Goal: Find contact information: Find contact information

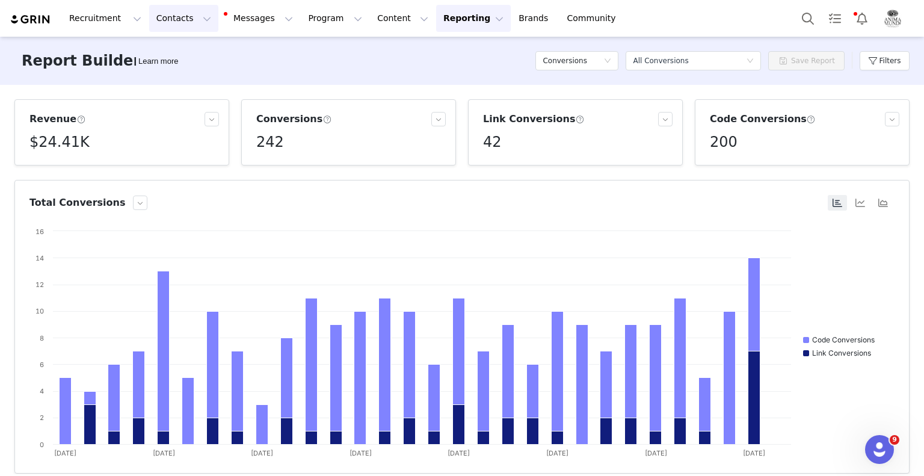
click at [188, 15] on button "Contacts Contacts" at bounding box center [183, 18] width 69 height 27
click at [161, 60] on link "Creators" at bounding box center [184, 53] width 95 height 22
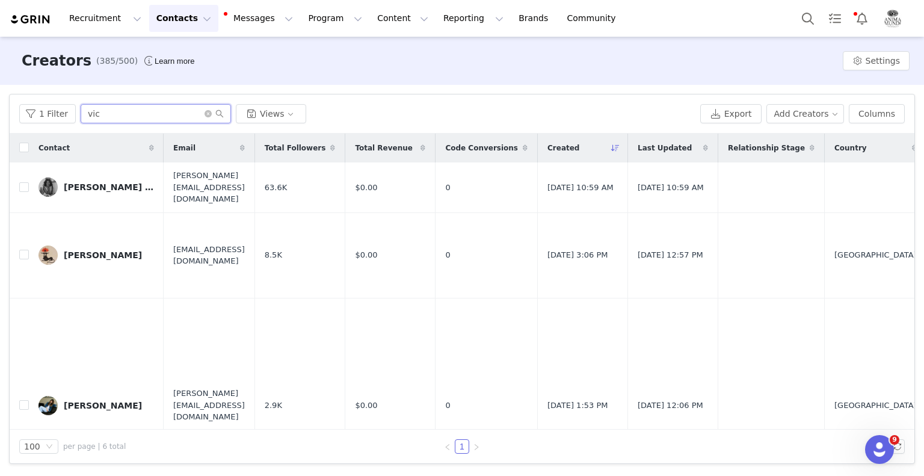
click at [168, 112] on input "vic" at bounding box center [156, 113] width 150 height 19
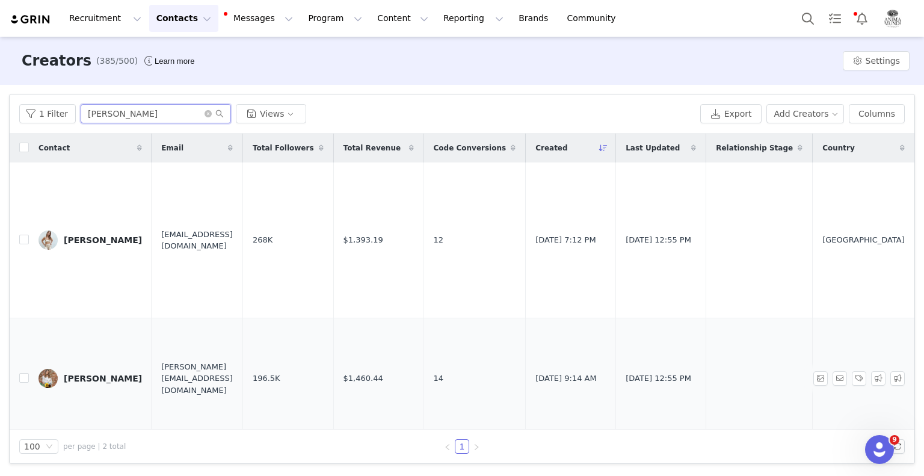
type input "[PERSON_NAME]"
drag, startPoint x: 82, startPoint y: 349, endPoint x: 43, endPoint y: 329, distance: 43.3
click at [82, 373] on div "[PERSON_NAME]" at bounding box center [103, 378] width 78 height 10
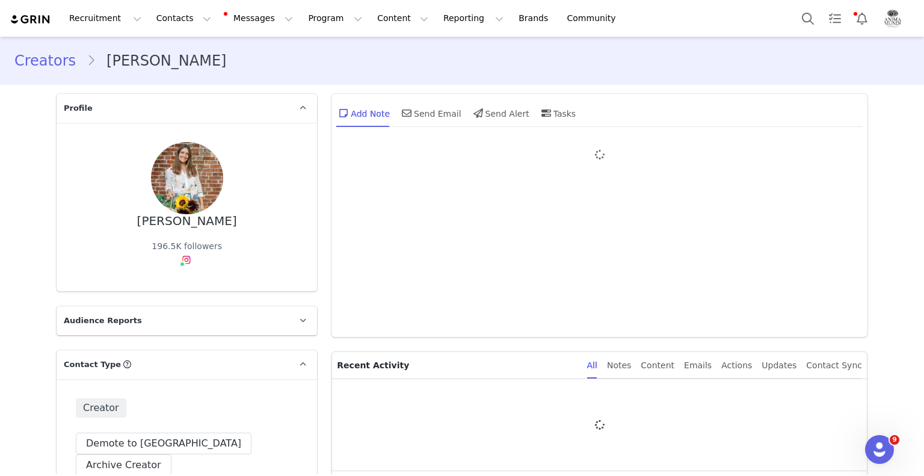
type input "+1 ([GEOGRAPHIC_DATA])"
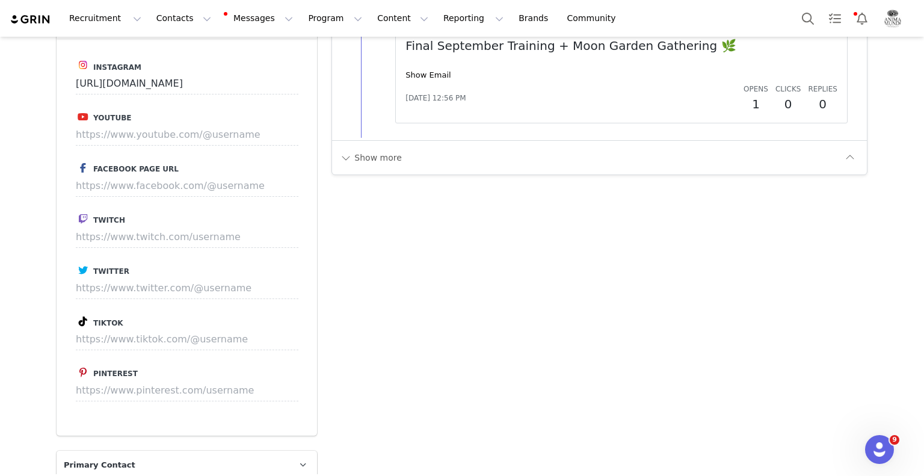
scroll to position [1483, 0]
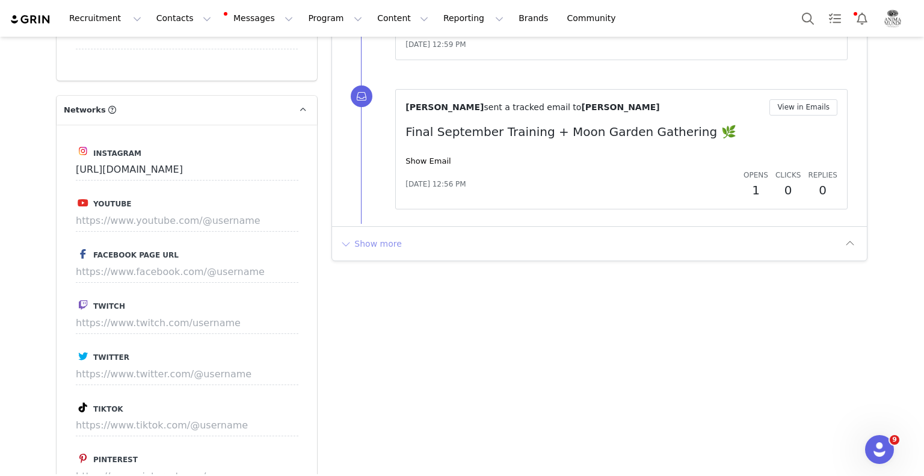
click at [375, 234] on button "Show more" at bounding box center [370, 243] width 63 height 19
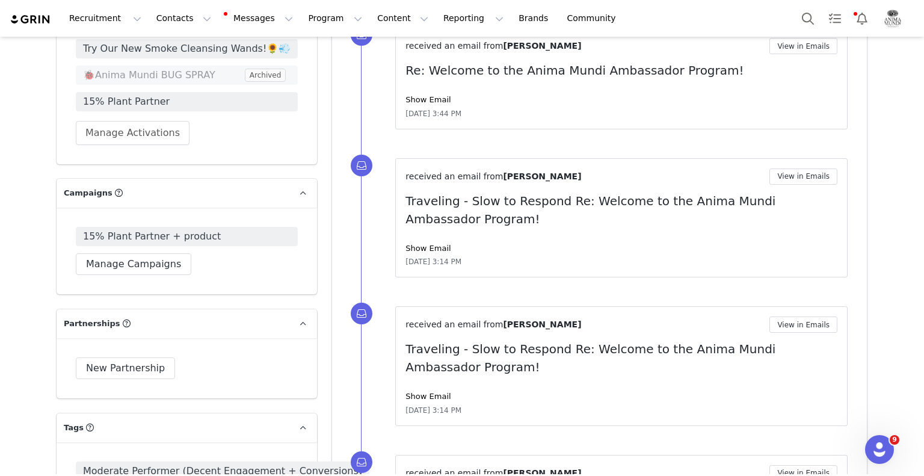
scroll to position [2781, 0]
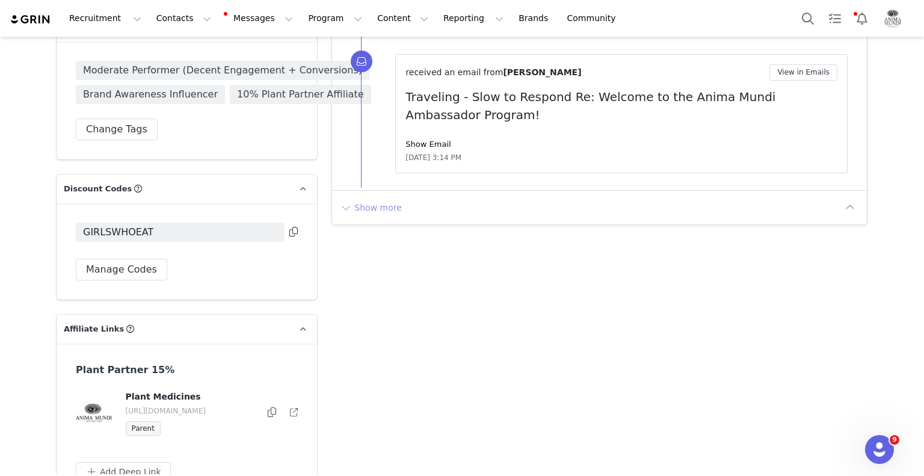
click at [379, 198] on button "Show more" at bounding box center [370, 207] width 63 height 19
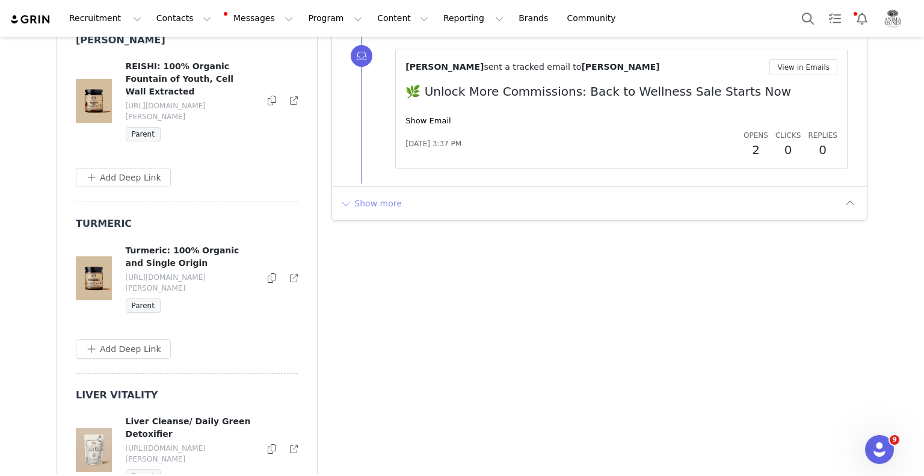
scroll to position [4252, 0]
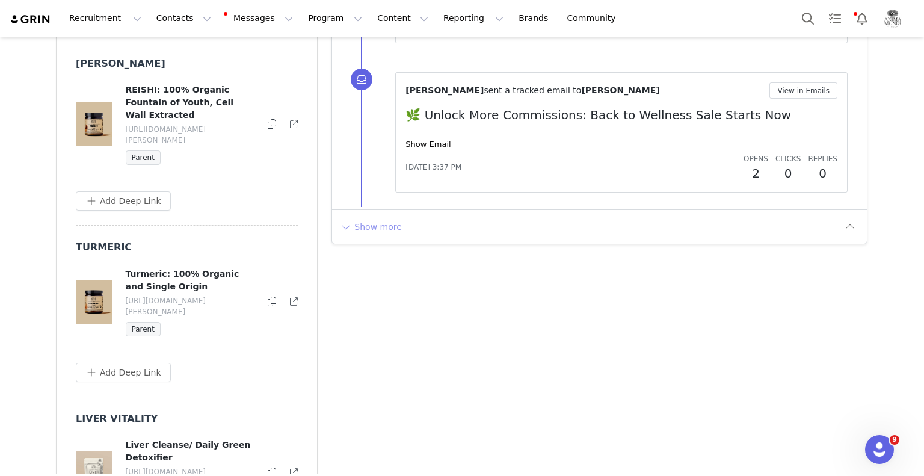
click at [369, 217] on button "Show more" at bounding box center [370, 226] width 63 height 19
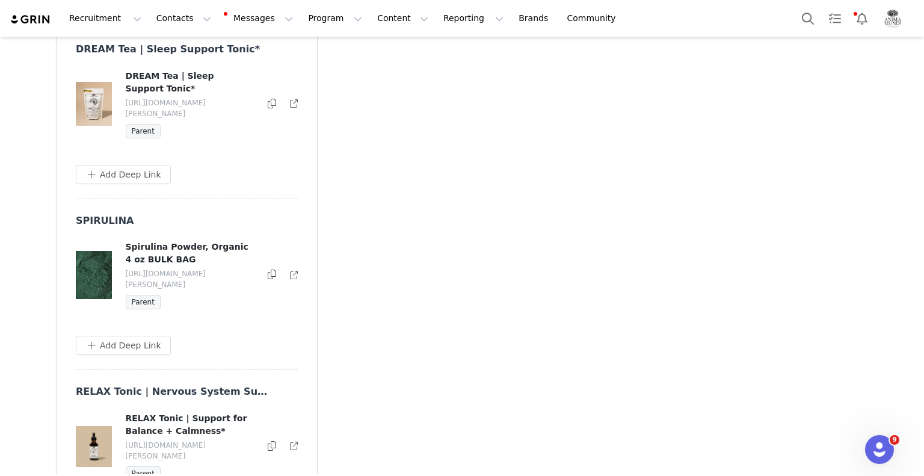
scroll to position [5056, 0]
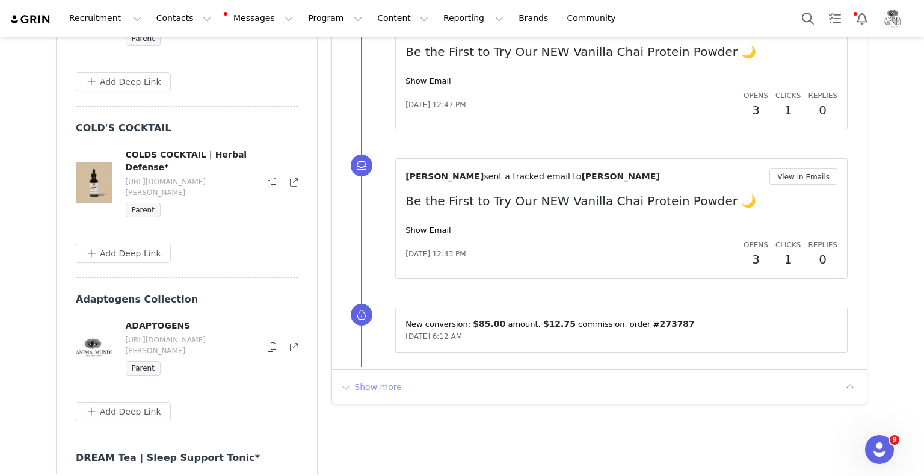
click at [358, 377] on button "Show more" at bounding box center [370, 386] width 63 height 19
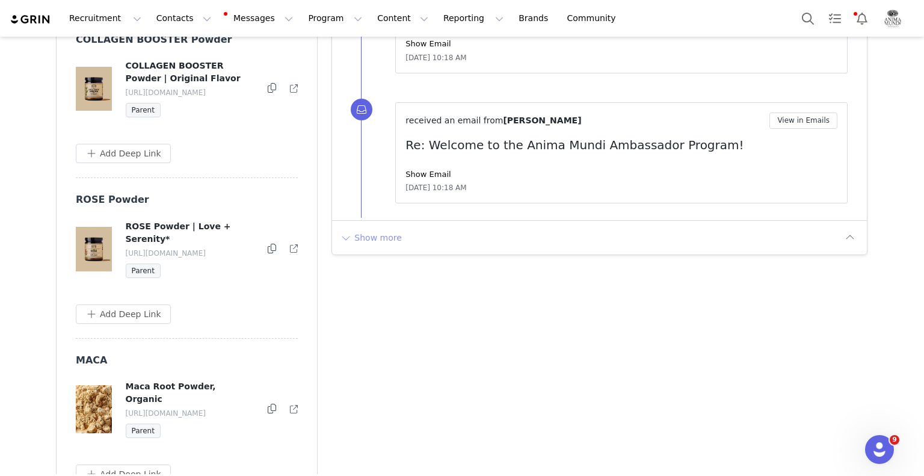
scroll to position [6340, 0]
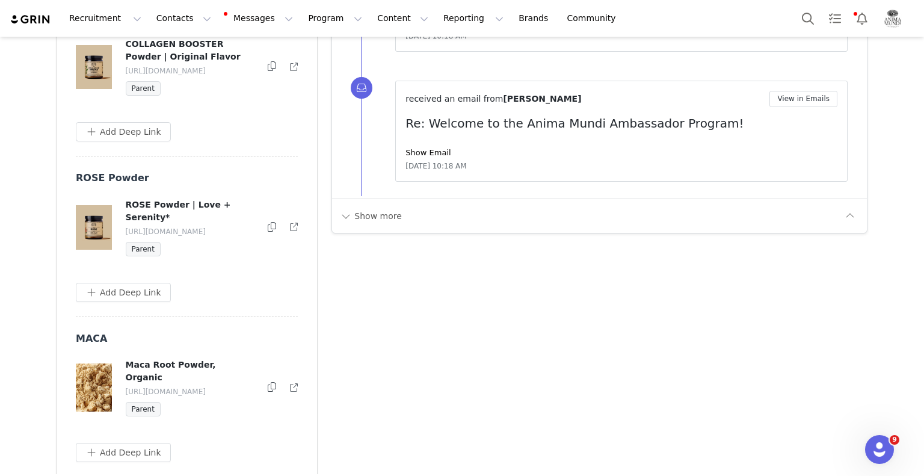
click at [378, 201] on div "Show more" at bounding box center [599, 215] width 535 height 34
click at [379, 206] on button "Show more" at bounding box center [370, 215] width 63 height 19
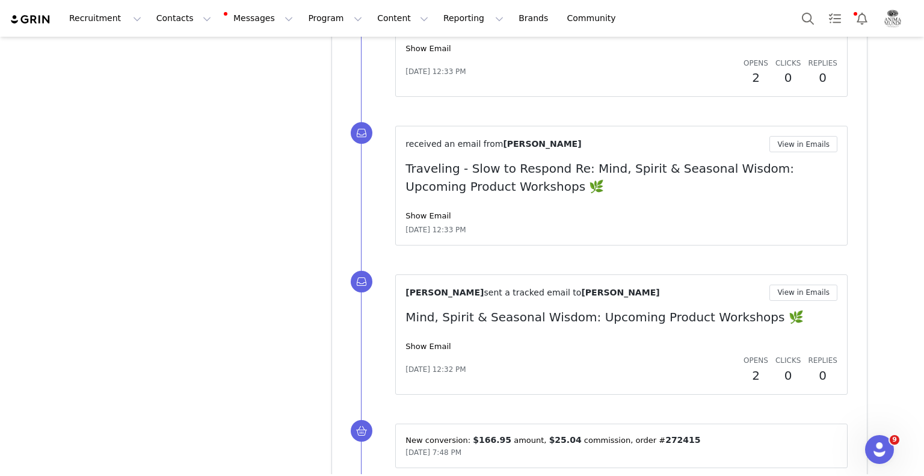
scroll to position [7418, 0]
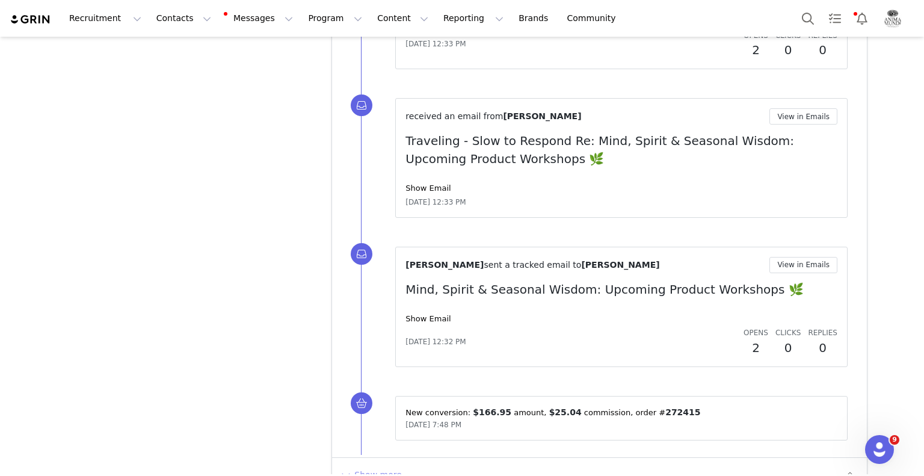
click at [370, 465] on button "Show more" at bounding box center [370, 474] width 63 height 19
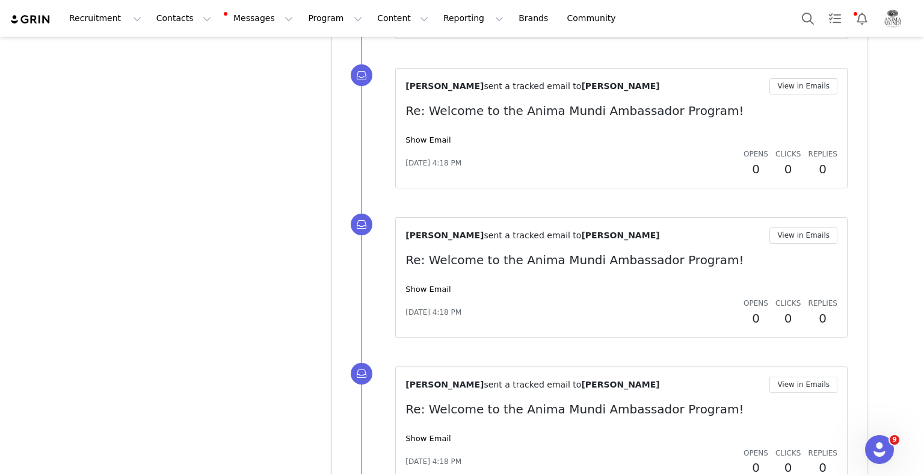
scroll to position [8756, 0]
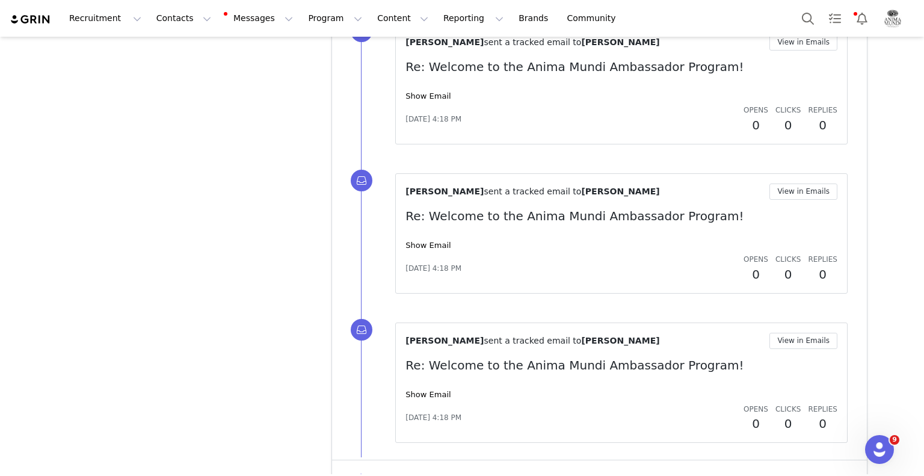
click at [382, 467] on button "Show more" at bounding box center [370, 476] width 63 height 19
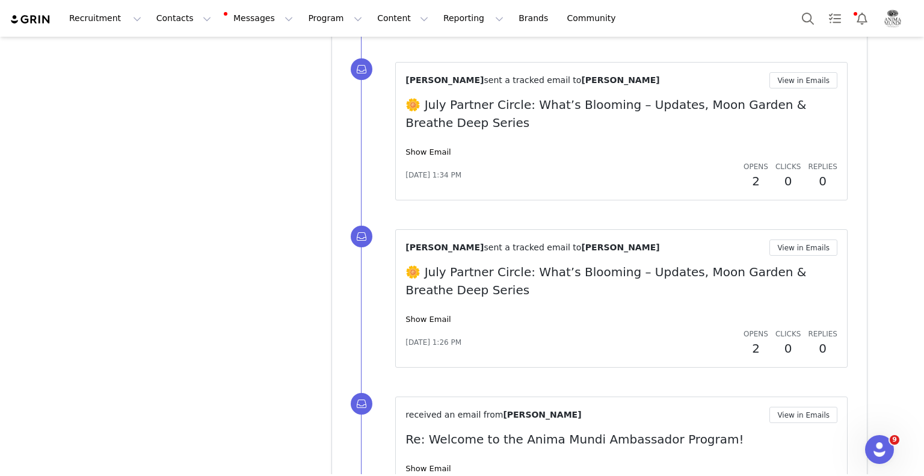
scroll to position [10187, 0]
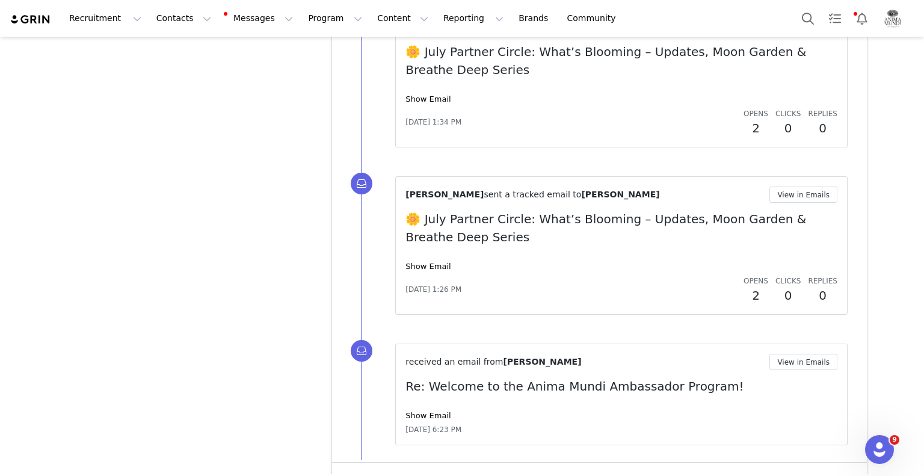
click at [373, 470] on button "Show more" at bounding box center [370, 479] width 63 height 19
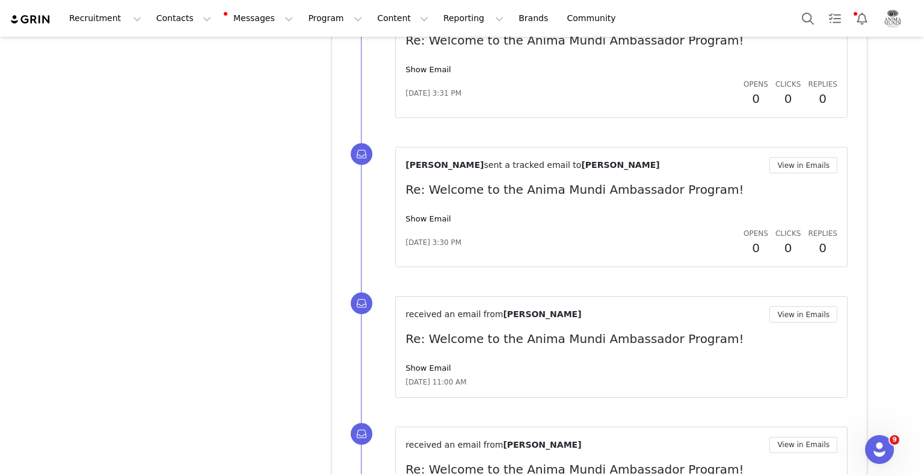
scroll to position [11601, 0]
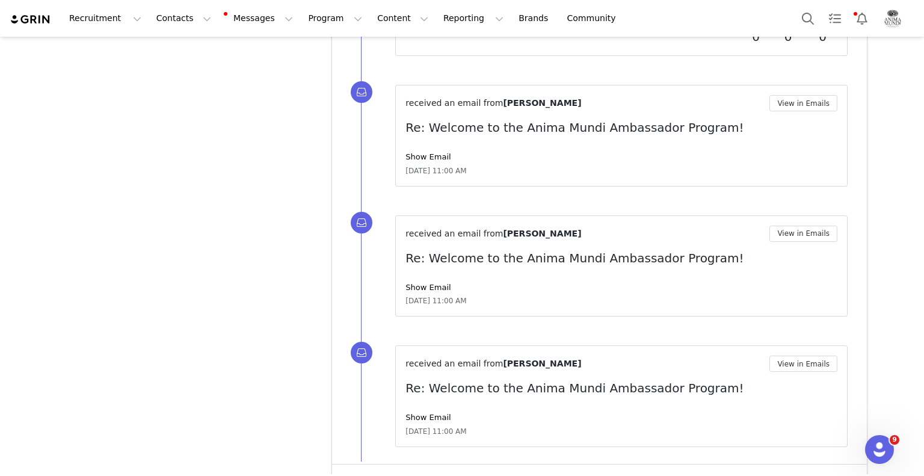
click at [378, 471] on button "Show more" at bounding box center [370, 480] width 63 height 19
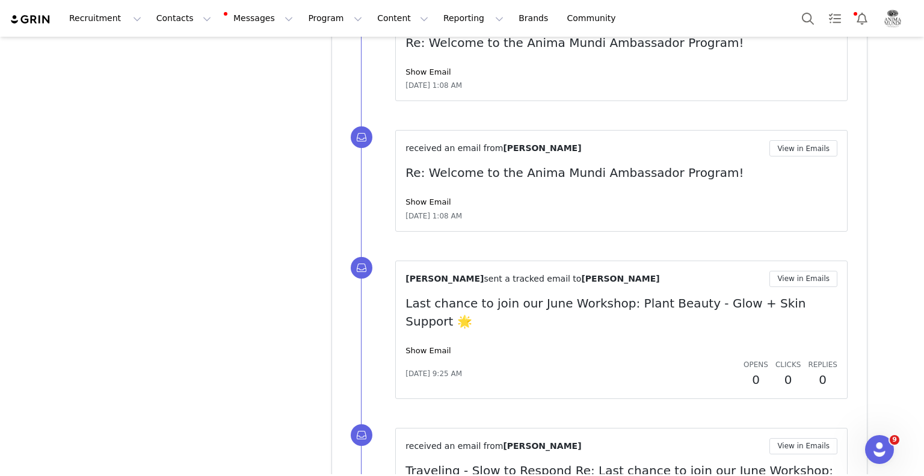
scroll to position [13031, 0]
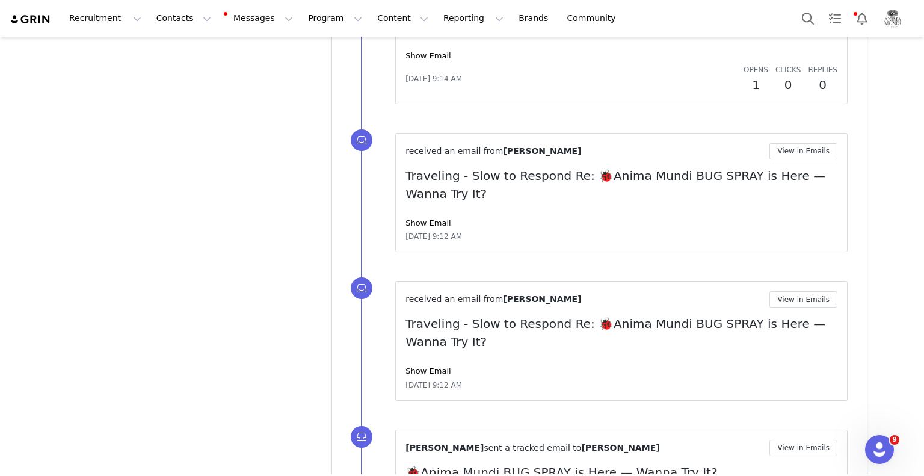
scroll to position [14517, 0]
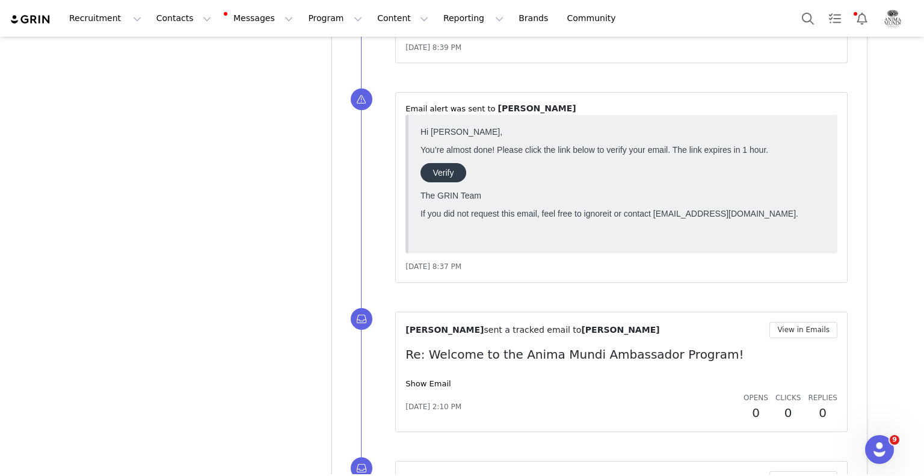
scroll to position [16037, 0]
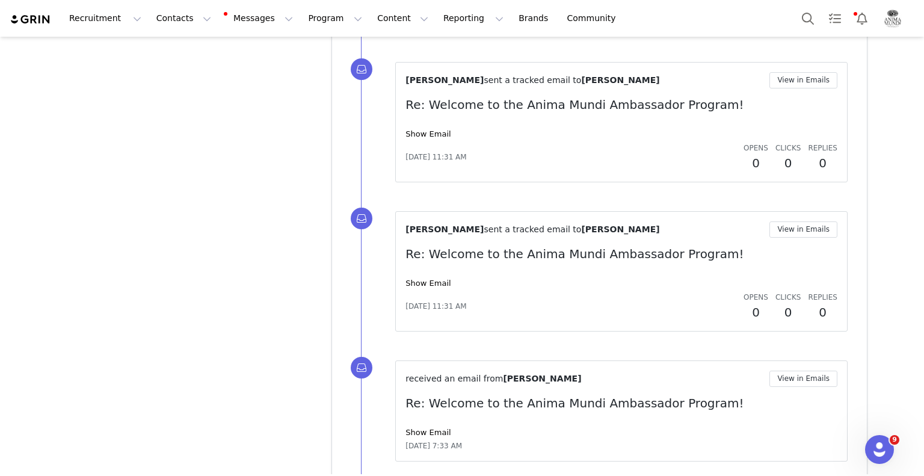
scroll to position [17451, 0]
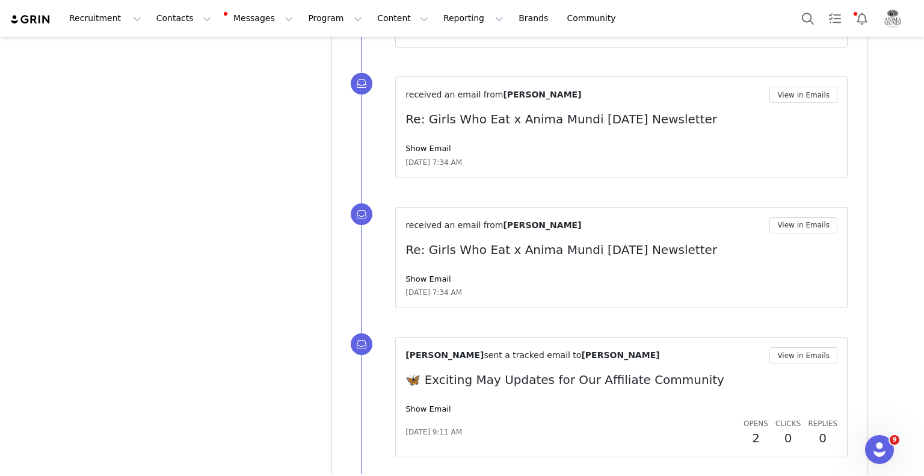
scroll to position [18864, 0]
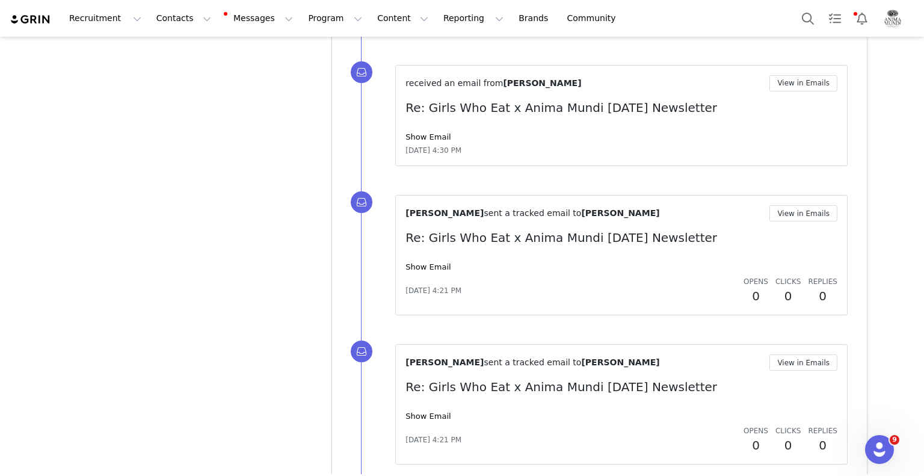
scroll to position [20240, 0]
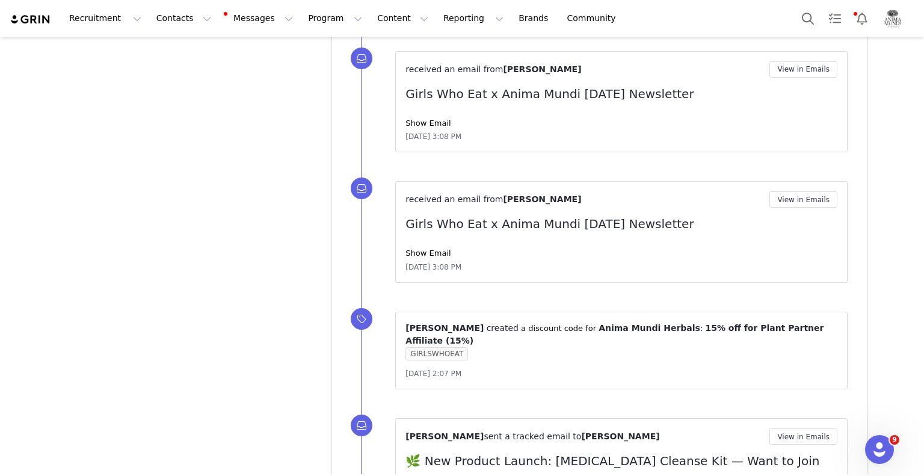
scroll to position [21636, 0]
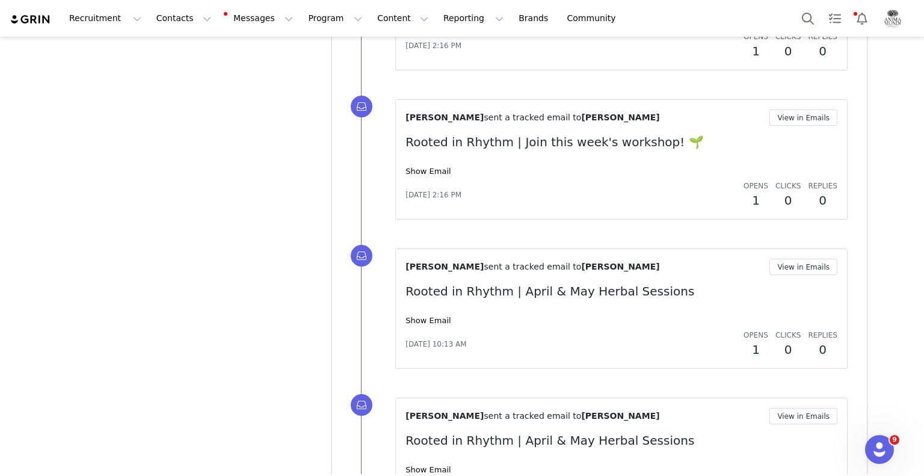
scroll to position [23126, 0]
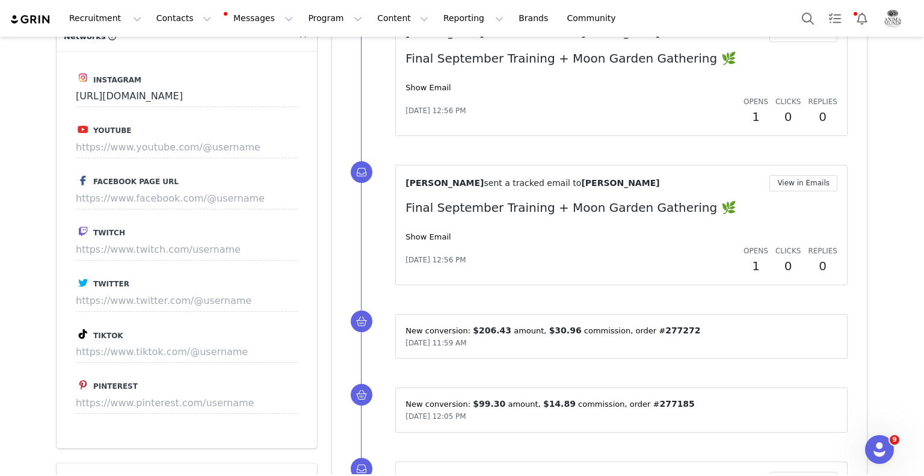
scroll to position [0, 0]
